Goal: Information Seeking & Learning: Check status

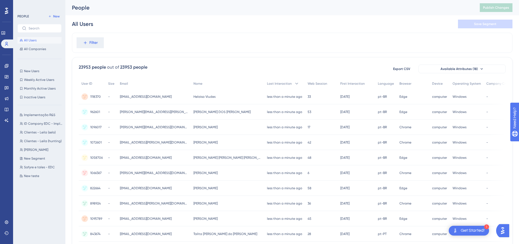
click at [7, 11] on icon at bounding box center [6, 11] width 3 height 7
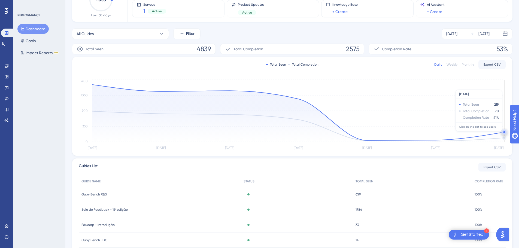
scroll to position [105, 0]
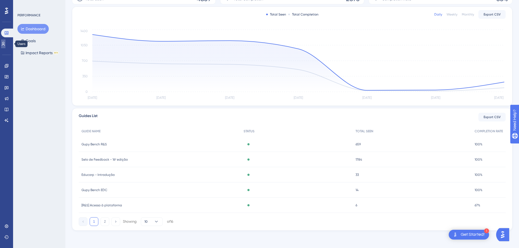
click at [5, 45] on icon at bounding box center [3, 44] width 4 height 4
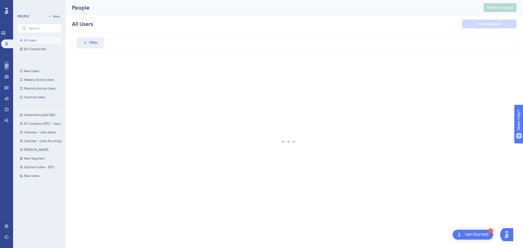
click at [8, 65] on icon at bounding box center [6, 66] width 4 height 4
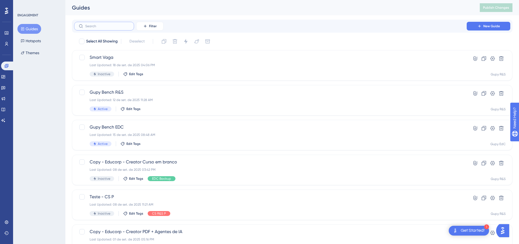
click at [118, 24] on input "text" at bounding box center [107, 26] width 44 height 4
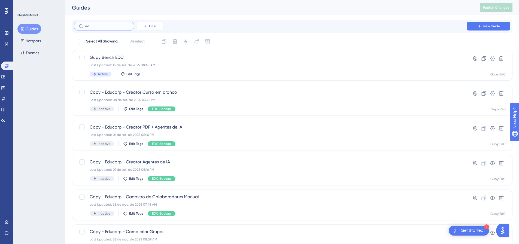
type input "e"
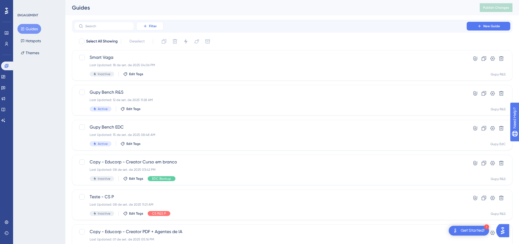
click at [152, 29] on button "Filter" at bounding box center [149, 26] width 27 height 9
click at [154, 40] on div "Tags Tags" at bounding box center [155, 41] width 22 height 11
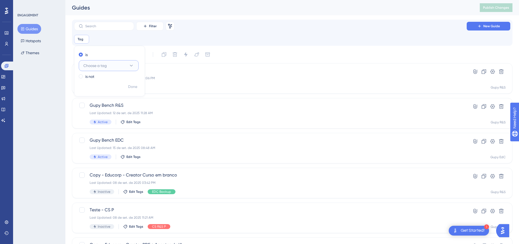
click at [94, 67] on span "Choose a tag" at bounding box center [94, 65] width 23 height 7
type input "d"
click at [100, 112] on span "EDC Implementação" at bounding box center [105, 109] width 36 height 7
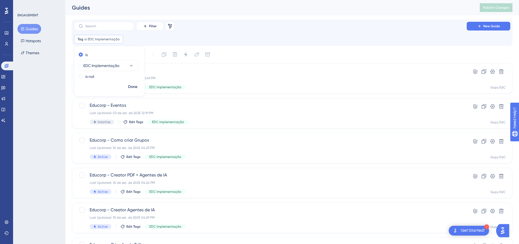
click at [279, 20] on div "Filter Remove Filters New Guide Tag is EDC Implementação EDC Implementação Remo…" at bounding box center [292, 33] width 440 height 26
click at [128, 135] on div "Educorp - Como criar Grupos Last Updated: 10 de set. de 2025 04:23 PM Active Ed…" at bounding box center [292, 148] width 440 height 31
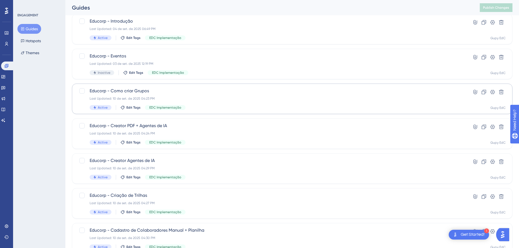
scroll to position [72, 0]
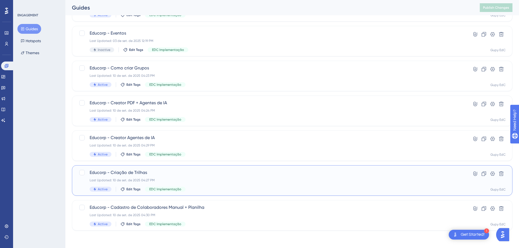
click at [170, 176] on div "Educorp - Criação de Trilhas Last Updated: 10 de set. de 2025 04:27 PM Active E…" at bounding box center [270, 180] width 361 height 22
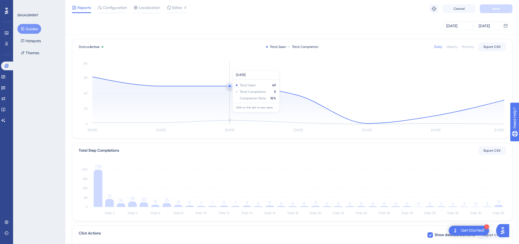
scroll to position [54, 0]
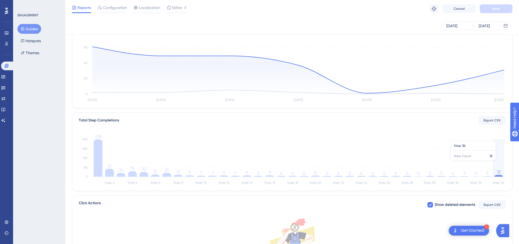
click at [503, 163] on icon "Step 2 Step 4 Step 6 Step 8 Step 10 Step 12 Step 14 Step 16 Step 18 Step 20 Ste…" at bounding box center [292, 160] width 427 height 52
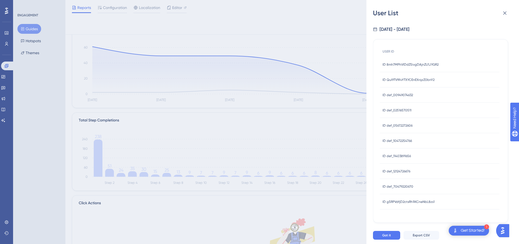
scroll to position [136, 0]
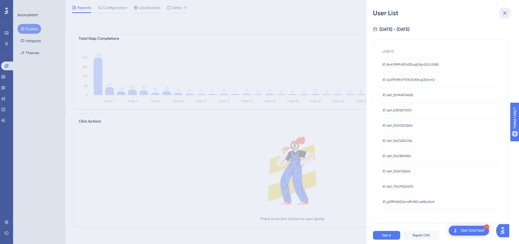
click at [505, 9] on button at bounding box center [504, 13] width 11 height 11
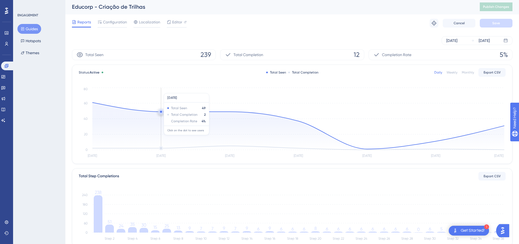
scroll to position [0, 0]
click at [18, 169] on div "ENGAGEMENT Guides Hotspots Themes" at bounding box center [39, 122] width 52 height 244
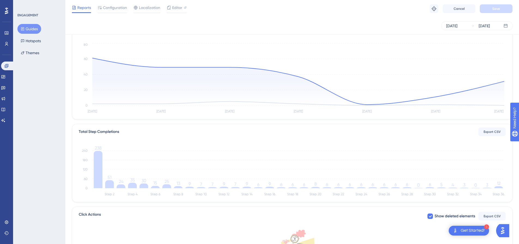
scroll to position [82, 0]
